Goal: Download file/media

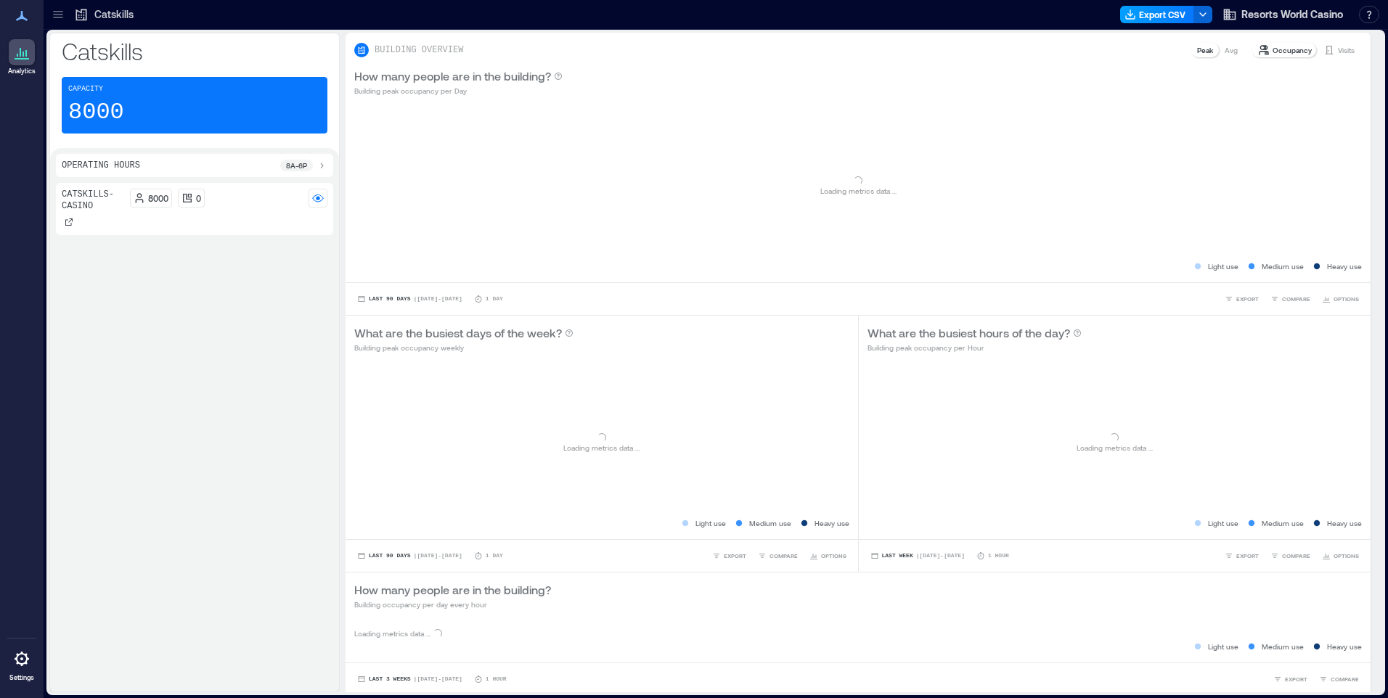
click at [1158, 17] on button "Export CSV" at bounding box center [1157, 14] width 74 height 17
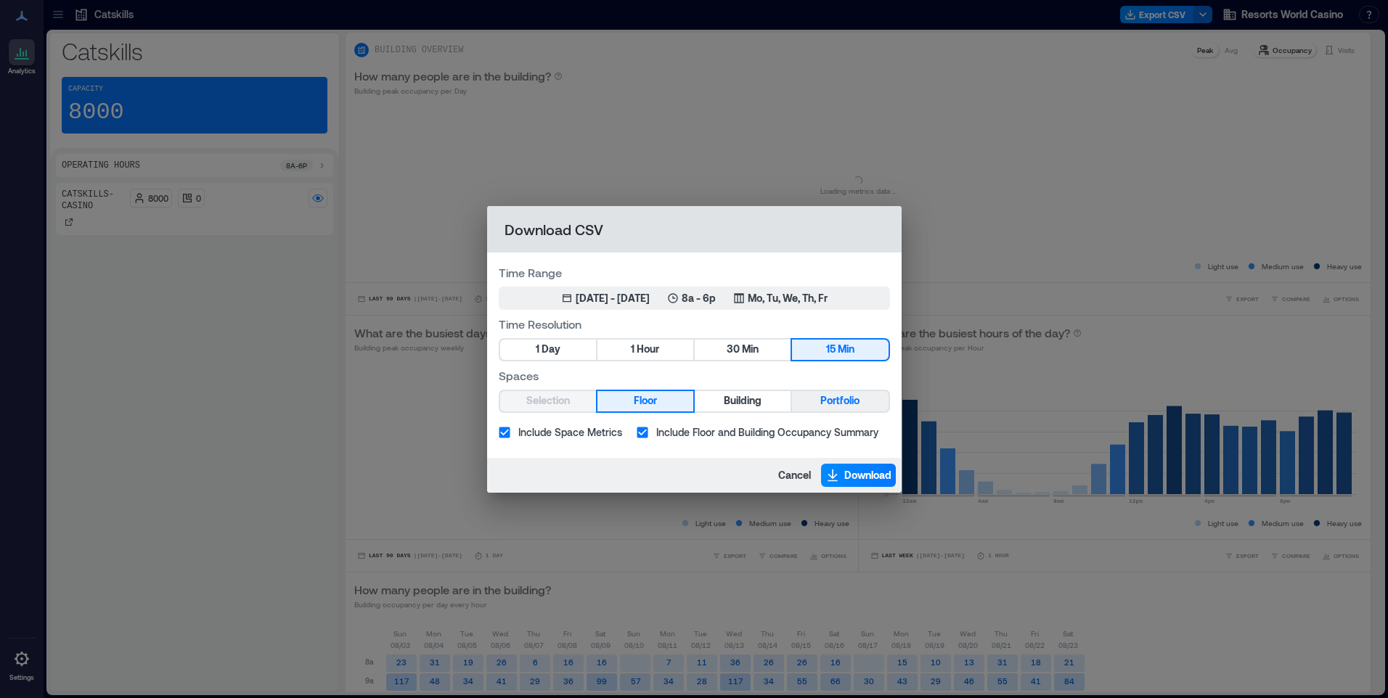
click at [850, 397] on span "Portfolio" at bounding box center [839, 401] width 39 height 18
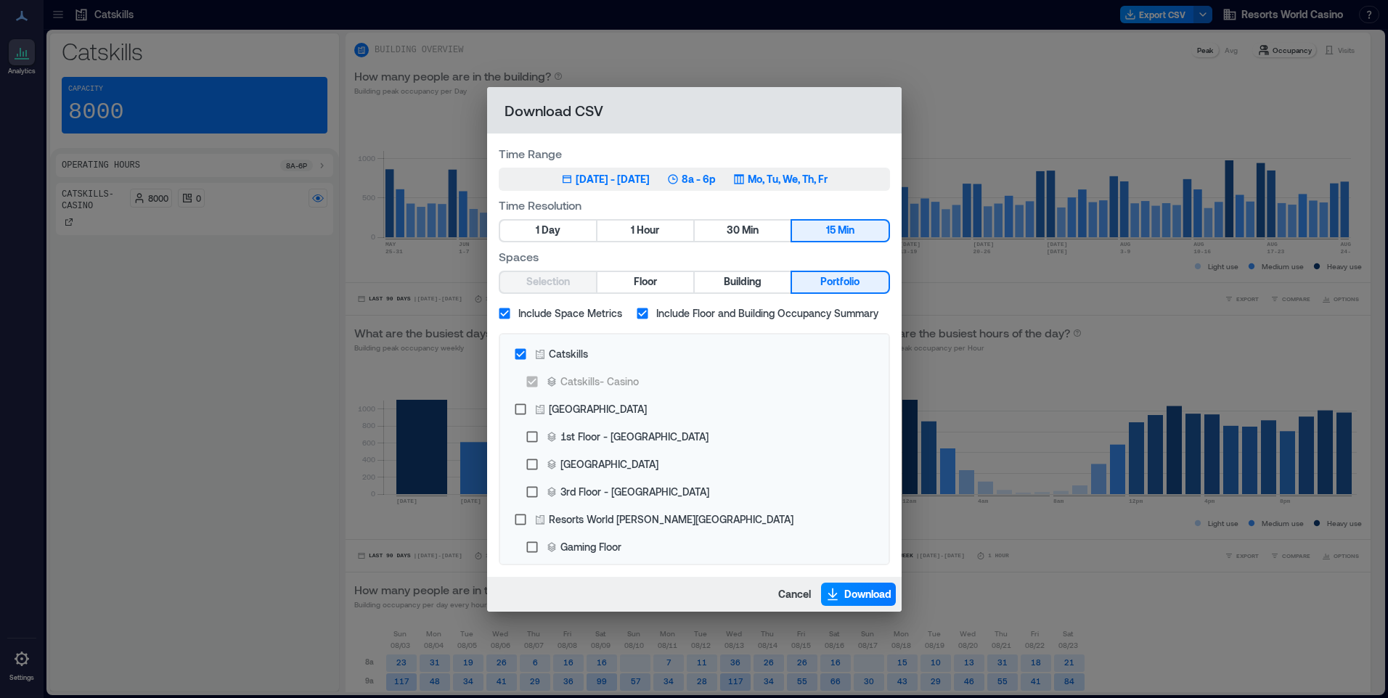
click at [810, 182] on p "Mo, Tu, We, Th, Fr" at bounding box center [788, 179] width 80 height 15
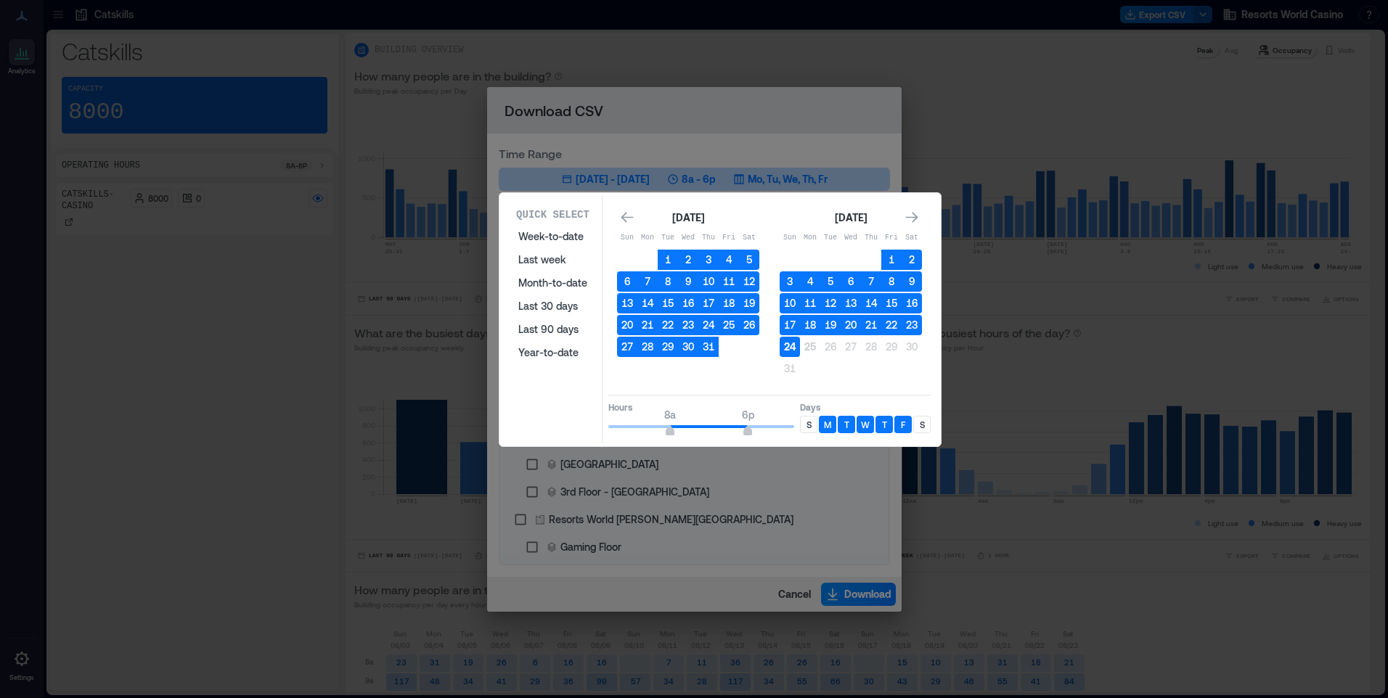
click at [794, 348] on button "24" at bounding box center [790, 347] width 20 height 20
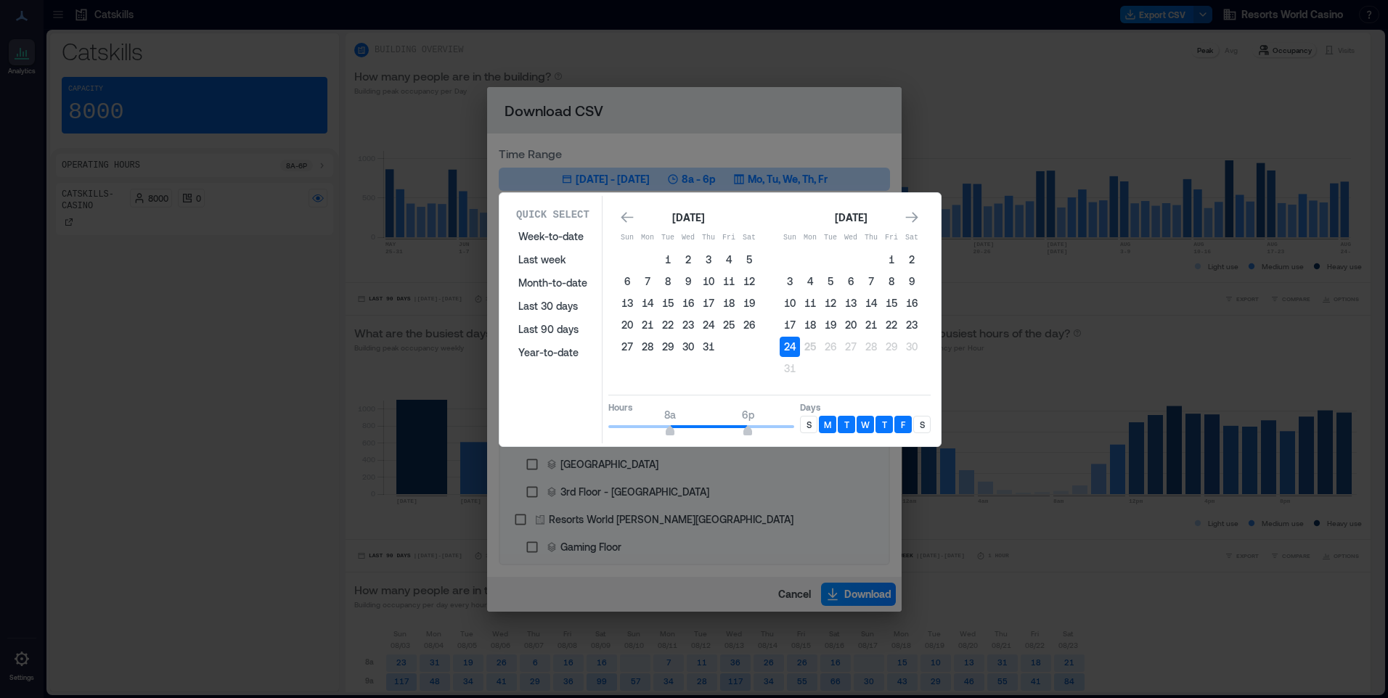
click at [812, 422] on div "S" at bounding box center [808, 424] width 17 height 17
click at [920, 427] on p "S" at bounding box center [922, 425] width 5 height 12
type input "*"
drag, startPoint x: 672, startPoint y: 428, endPoint x: 653, endPoint y: 430, distance: 18.9
click at [653, 430] on span "6a" at bounding box center [654, 433] width 9 height 6
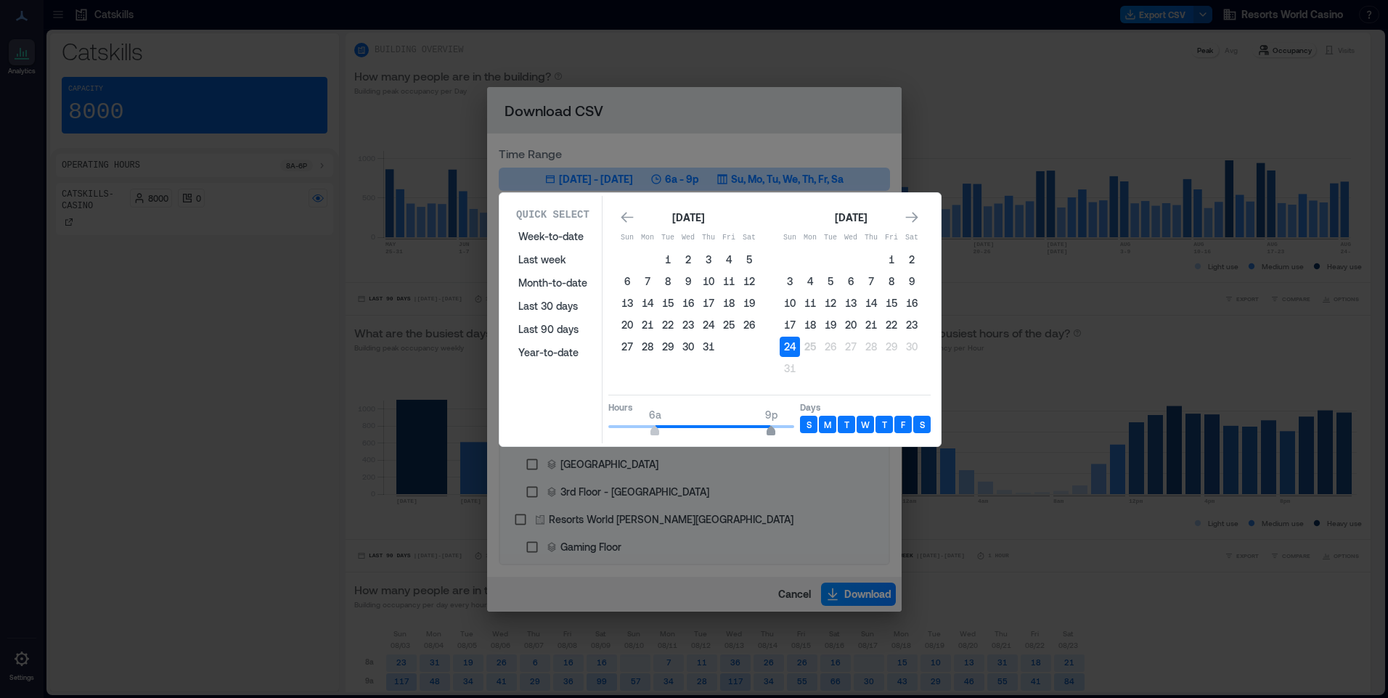
type input "**"
drag, startPoint x: 751, startPoint y: 431, endPoint x: 797, endPoint y: 435, distance: 46.6
click at [794, 435] on span "6a 12a" at bounding box center [701, 427] width 186 height 22
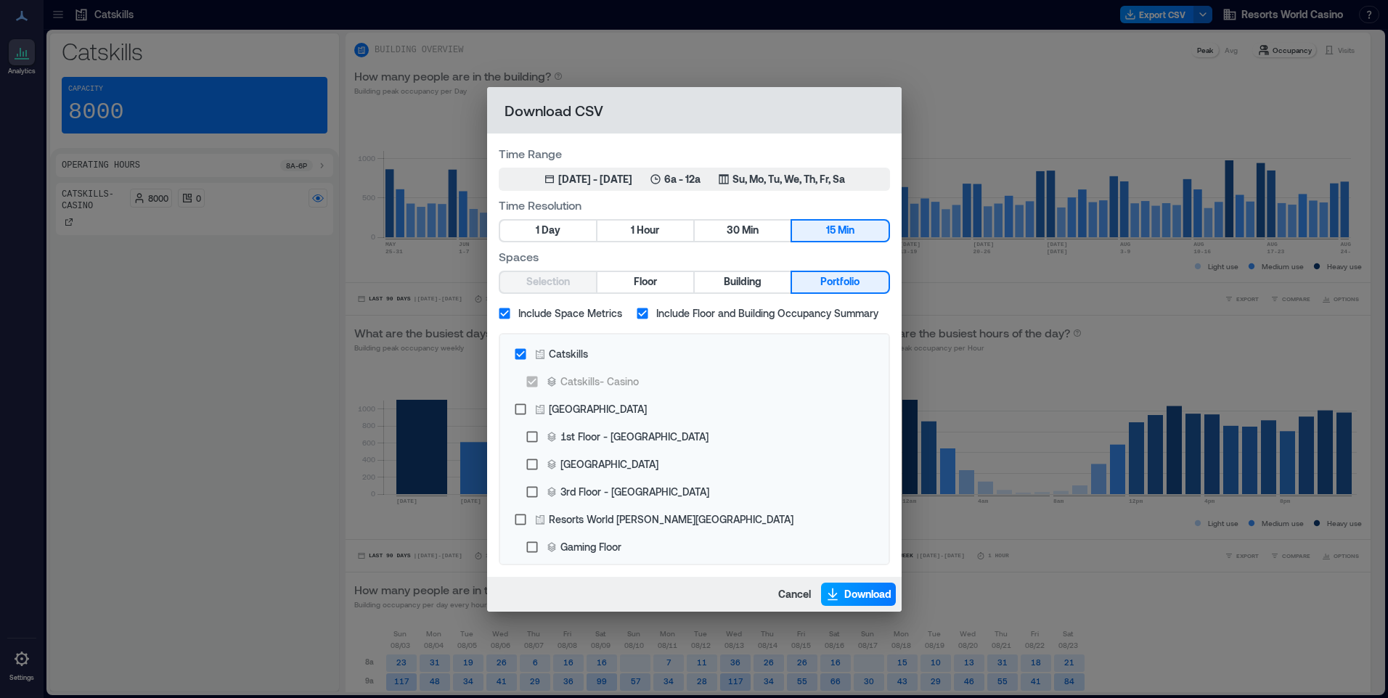
click at [849, 595] on span "Download" at bounding box center [867, 594] width 47 height 15
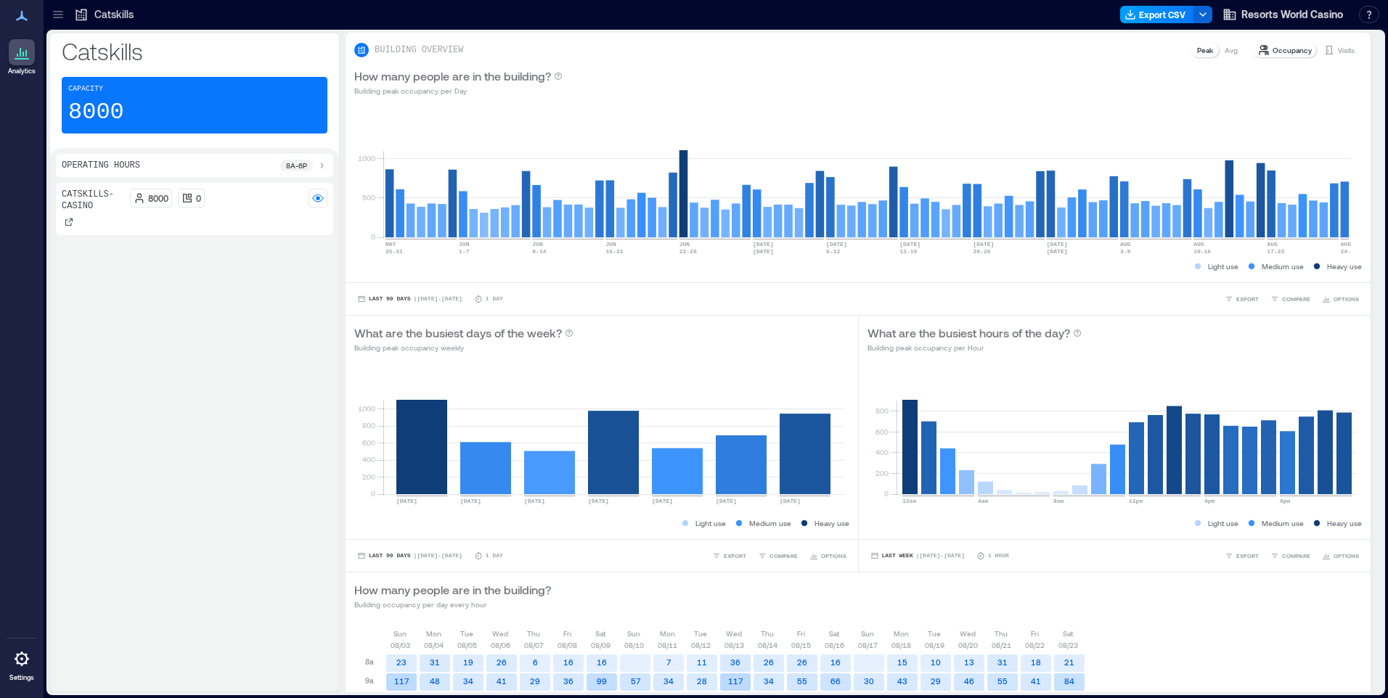
click at [1177, 12] on button "Export CSV" at bounding box center [1157, 14] width 74 height 17
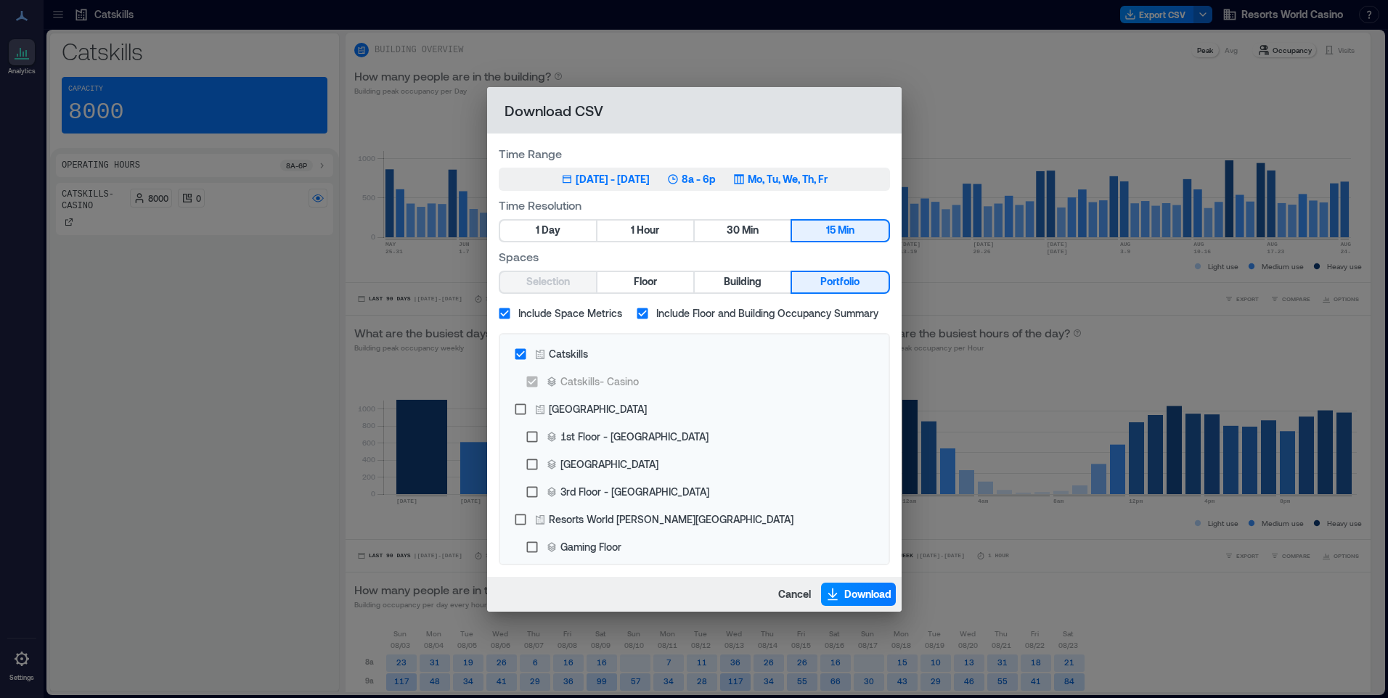
click at [784, 181] on p "Mo, Tu, We, Th, Fr" at bounding box center [788, 179] width 80 height 15
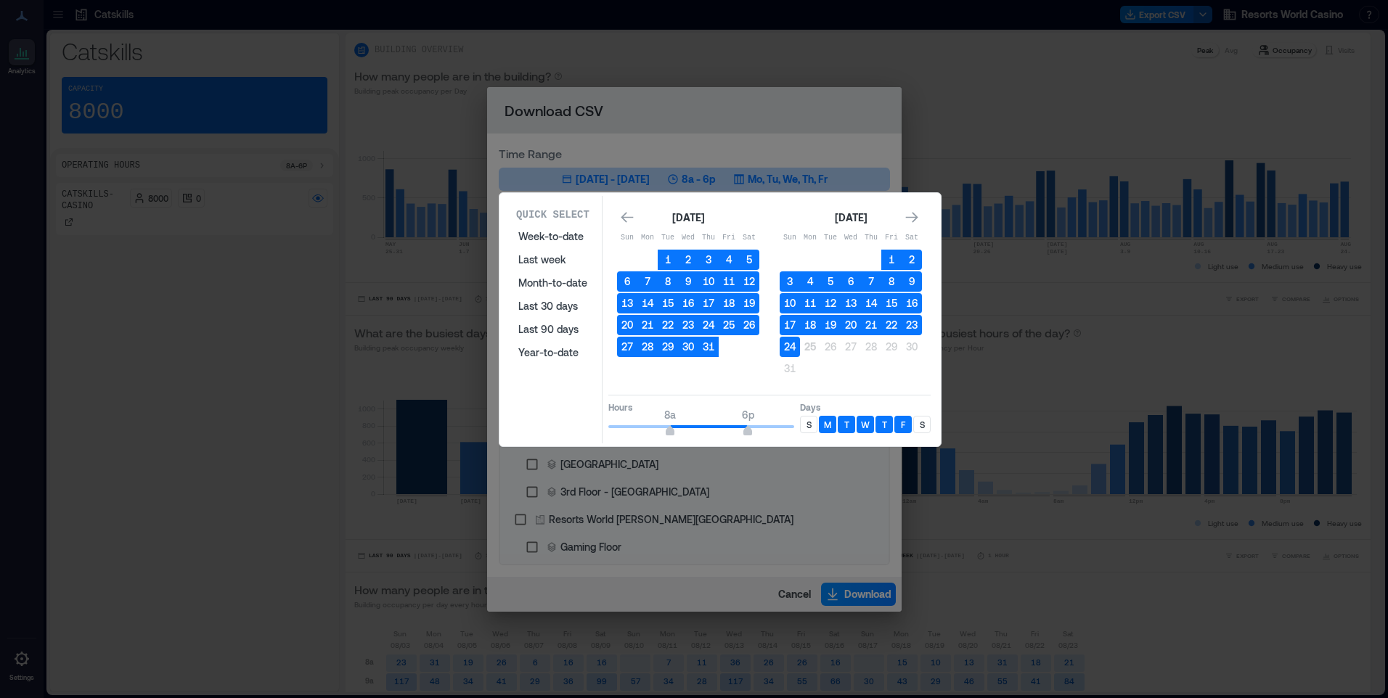
click at [805, 425] on div "S" at bounding box center [808, 424] width 17 height 17
click at [922, 429] on p "S" at bounding box center [922, 425] width 5 height 12
click at [793, 346] on button "24" at bounding box center [790, 347] width 20 height 20
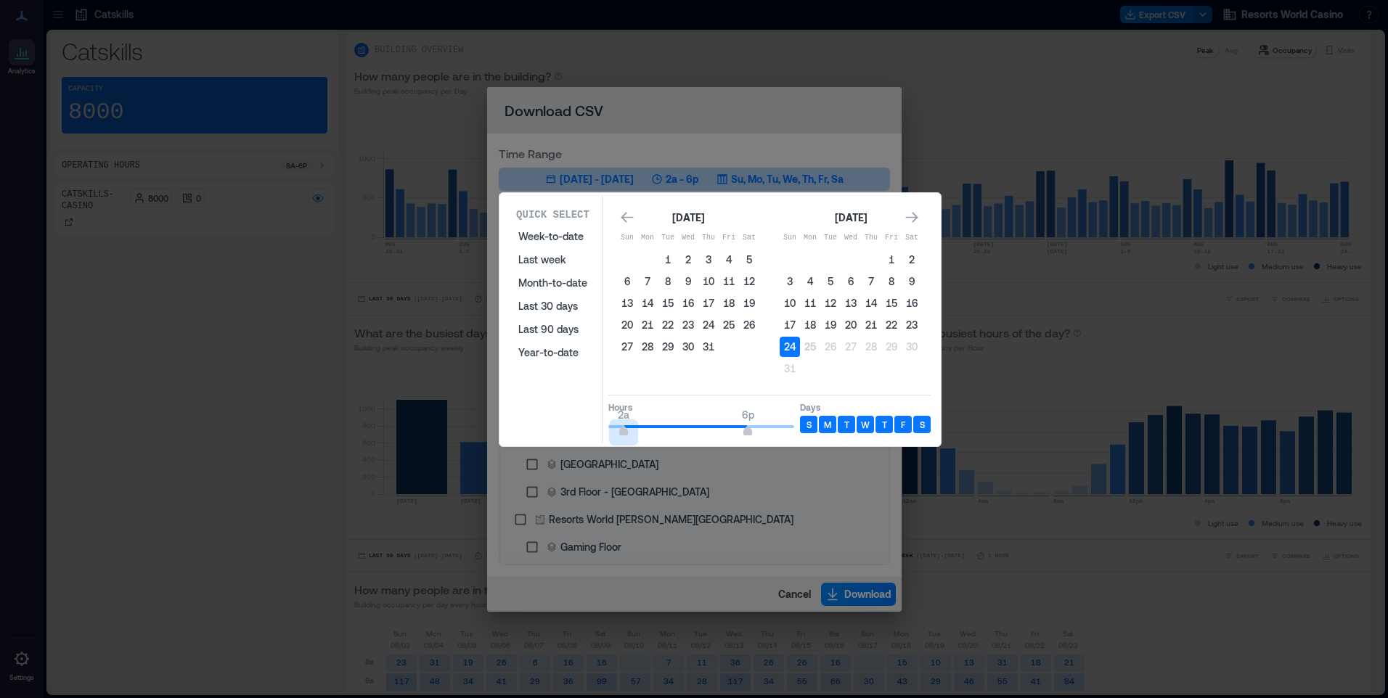
type input "*"
drag, startPoint x: 668, startPoint y: 420, endPoint x: 596, endPoint y: 430, distance: 72.6
click at [554, 438] on div "Quick Select Week-to-date Last week Month-to-date Last 30 days Last 90 days Yea…" at bounding box center [720, 320] width 433 height 248
type input "*"
drag, startPoint x: 748, startPoint y: 431, endPoint x: 654, endPoint y: 431, distance: 93.7
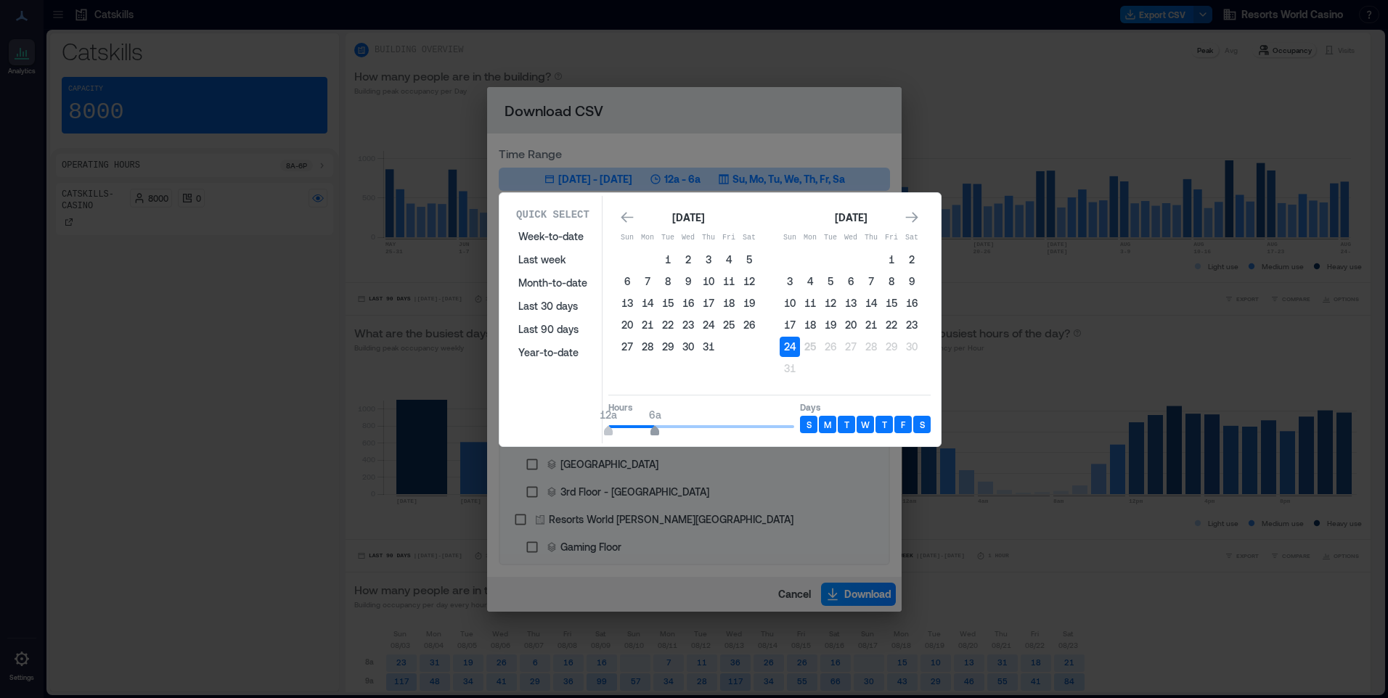
click at [654, 431] on span "6a" at bounding box center [654, 433] width 9 height 6
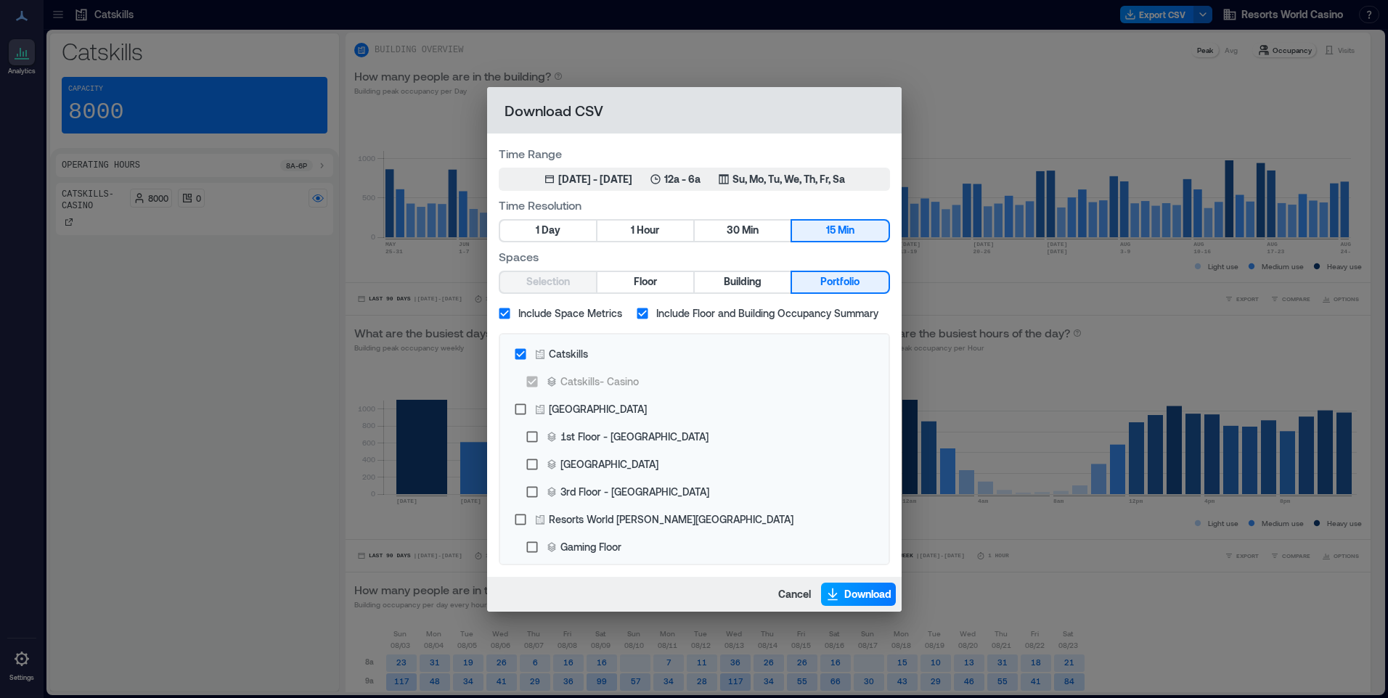
click at [846, 587] on button "Download" at bounding box center [858, 594] width 75 height 23
